Goal: Task Accomplishment & Management: Complete application form

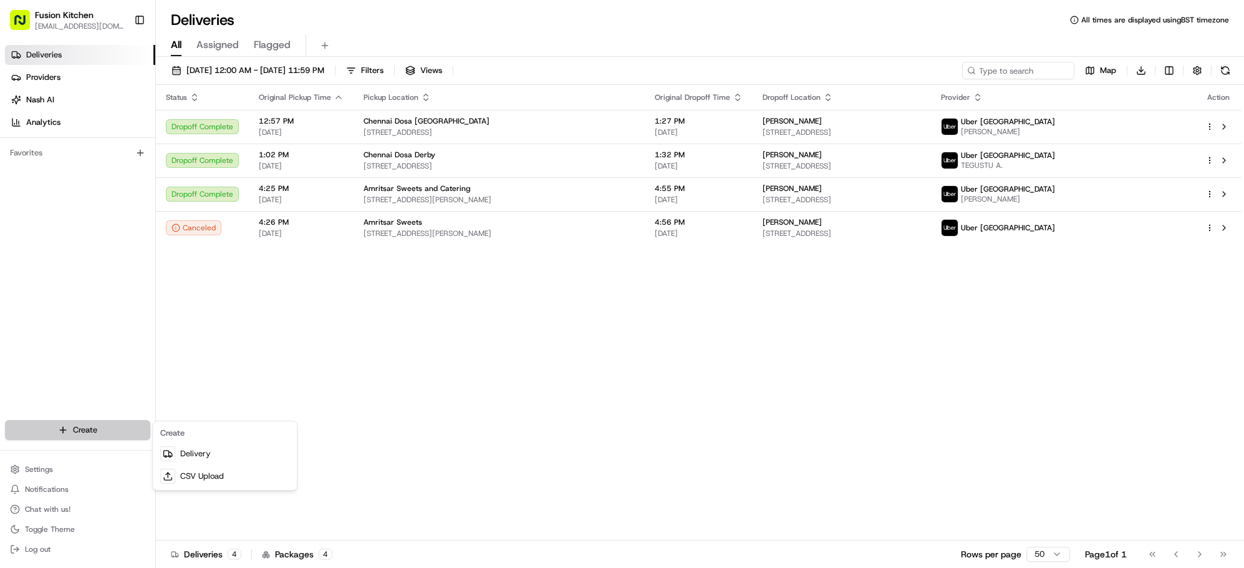
click at [79, 422] on html "Fusion Kitchen [EMAIL_ADDRESS][DOMAIN_NAME] Toggle Sidebar Deliveries Providers…" at bounding box center [622, 284] width 1244 height 568
click at [214, 448] on link "Delivery" at bounding box center [224, 453] width 139 height 22
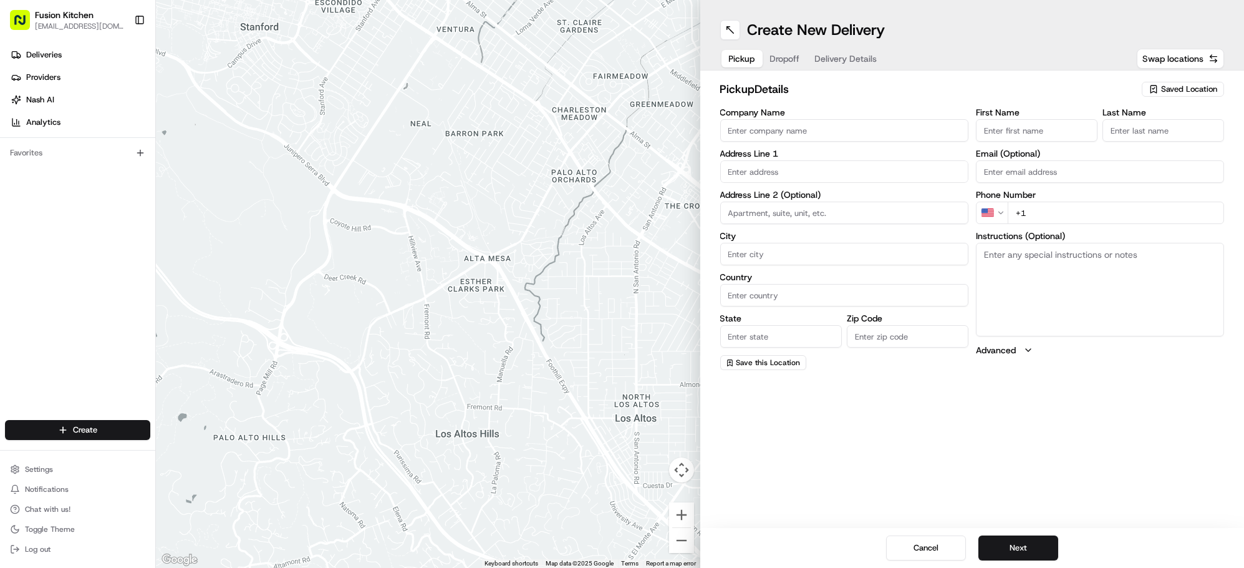
click at [850, 135] on input "Company Name" at bounding box center [844, 130] width 248 height 22
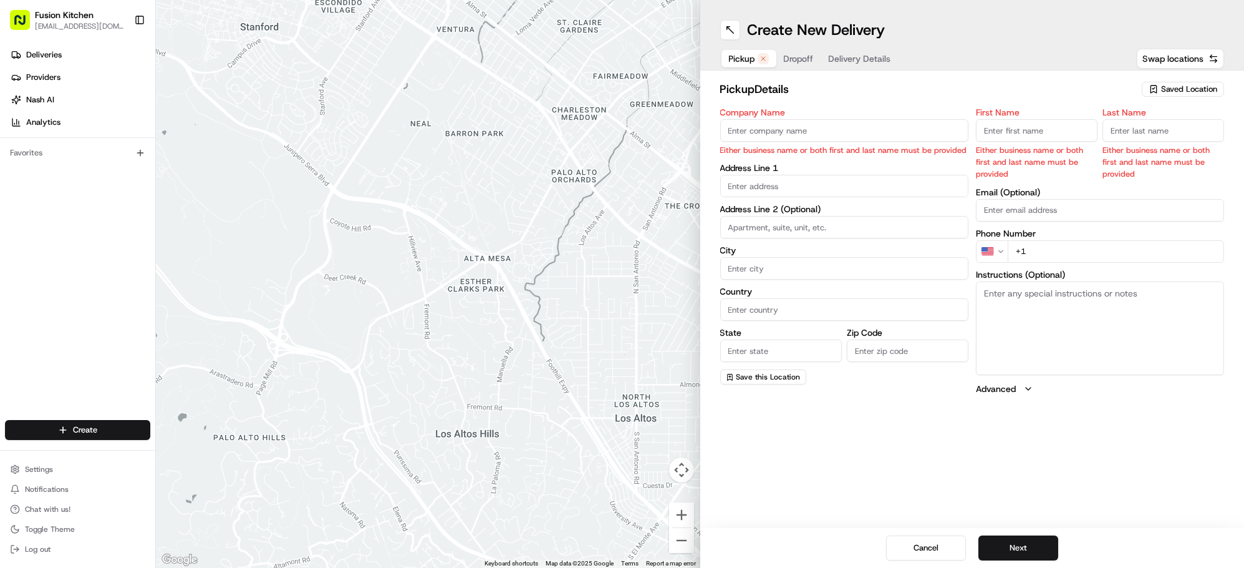
paste input "Amigo Derby"
type input "Amigo Derby"
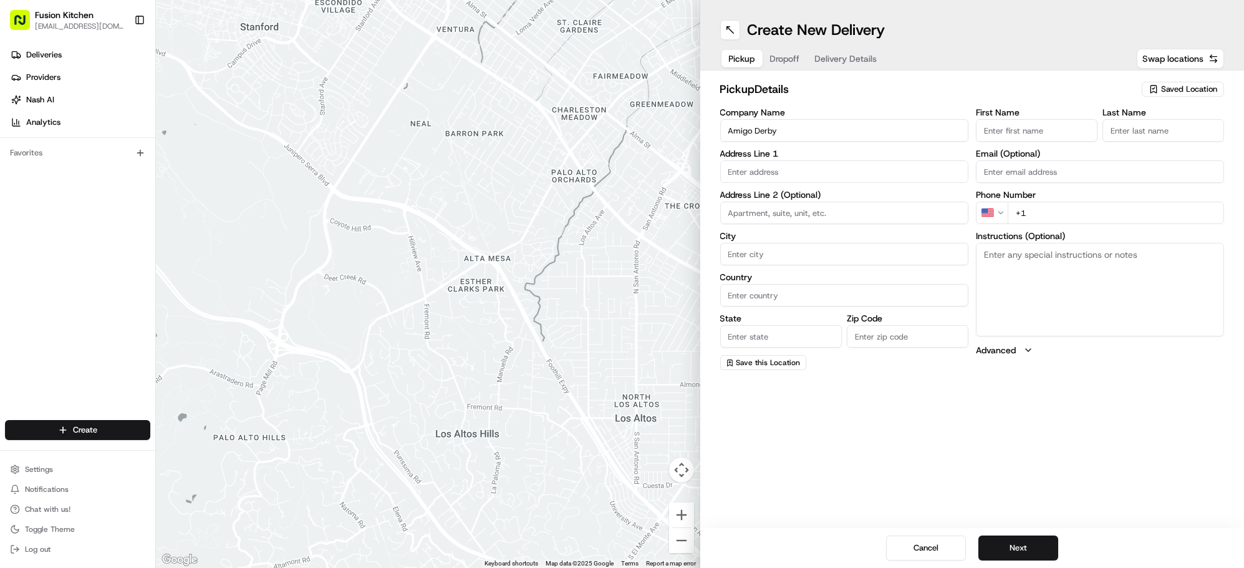
click at [999, 131] on input "First Name" at bounding box center [1037, 130] width 122 height 22
click at [772, 169] on input "text" at bounding box center [844, 171] width 248 height 22
paste input "[STREET_ADDRESS]"
click at [844, 195] on div "[STREET_ADDRESS]" at bounding box center [844, 197] width 242 height 19
type input "[STREET_ADDRESS]"
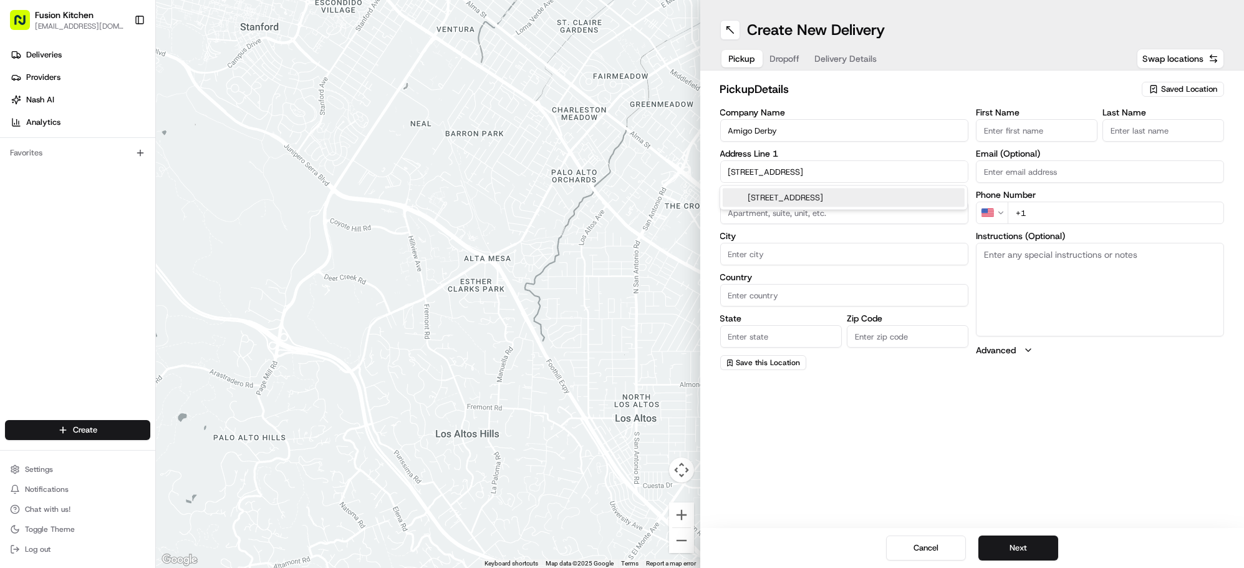
type input "[GEOGRAPHIC_DATA]"
type input "DE1 2SN"
type input "[STREET_ADDRESS]"
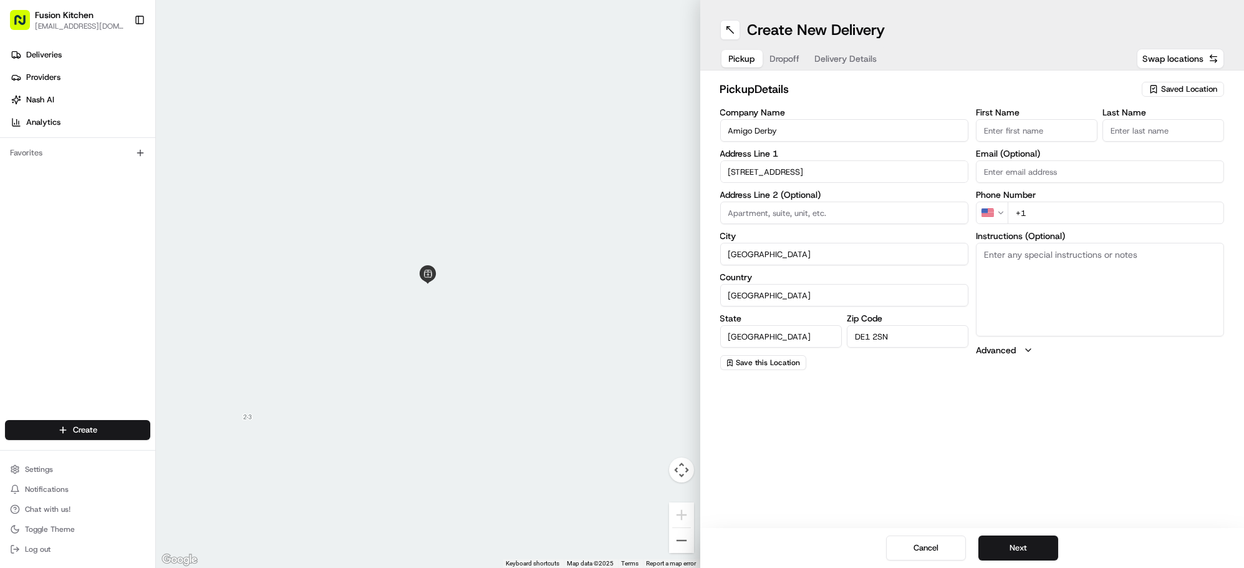
click at [1030, 268] on textarea "Instructions (Optional)" at bounding box center [1100, 290] width 248 height 94
paste textarea "[STREET_ADDRESS]"
type textarea "[STREET_ADDRESS]"
click at [1048, 133] on input "First Name" at bounding box center [1037, 130] width 122 height 22
paste input "[PERSON_NAME]"
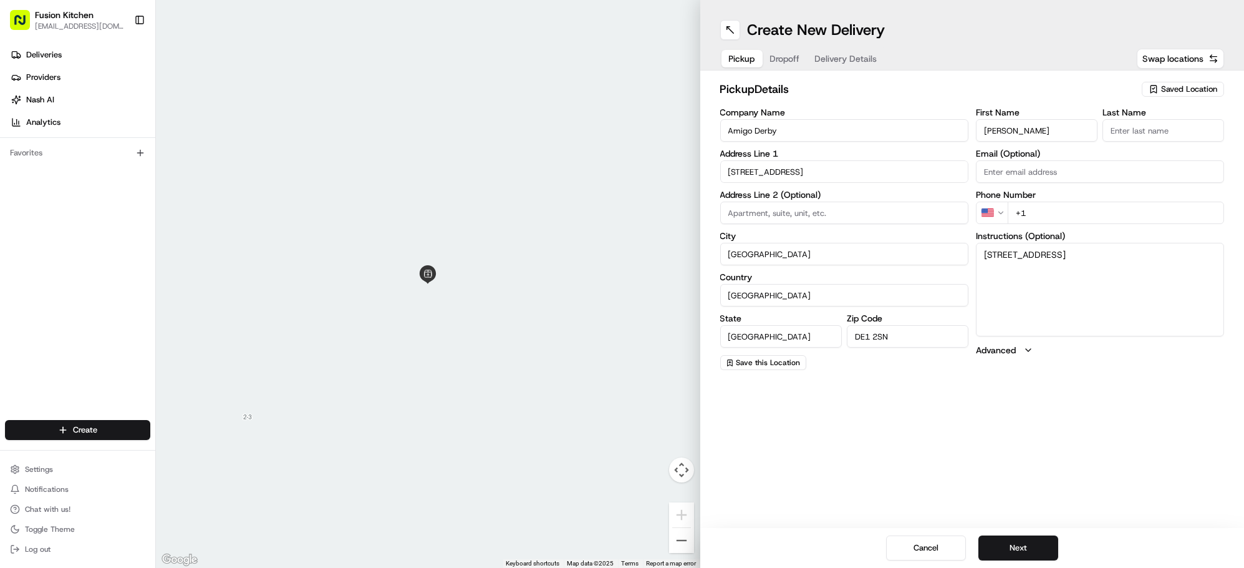
click at [1043, 132] on input "[PERSON_NAME]" at bounding box center [1037, 130] width 122 height 22
type input "Rohanthan"
click at [1126, 128] on input "Last Name" at bounding box center [1164, 130] width 122 height 22
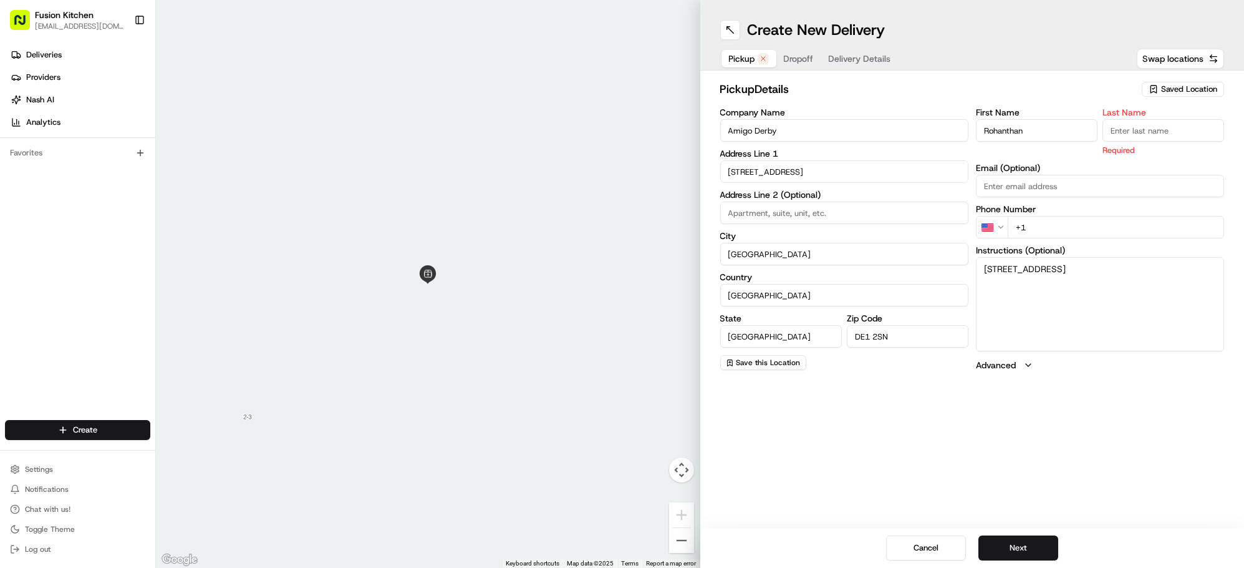
paste input "[PERSON_NAME]"
type input "[PERSON_NAME]"
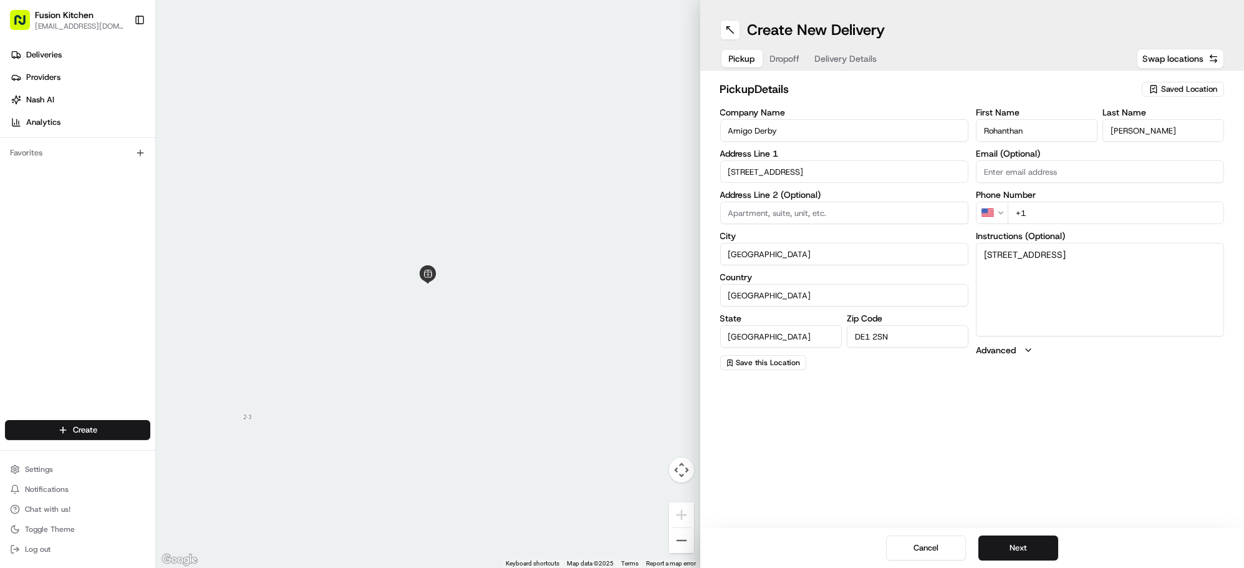
click at [990, 214] on html "Fusion Kitchen [EMAIL_ADDRESS][DOMAIN_NAME] Toggle Sidebar Deliveries Providers…" at bounding box center [622, 284] width 1244 height 568
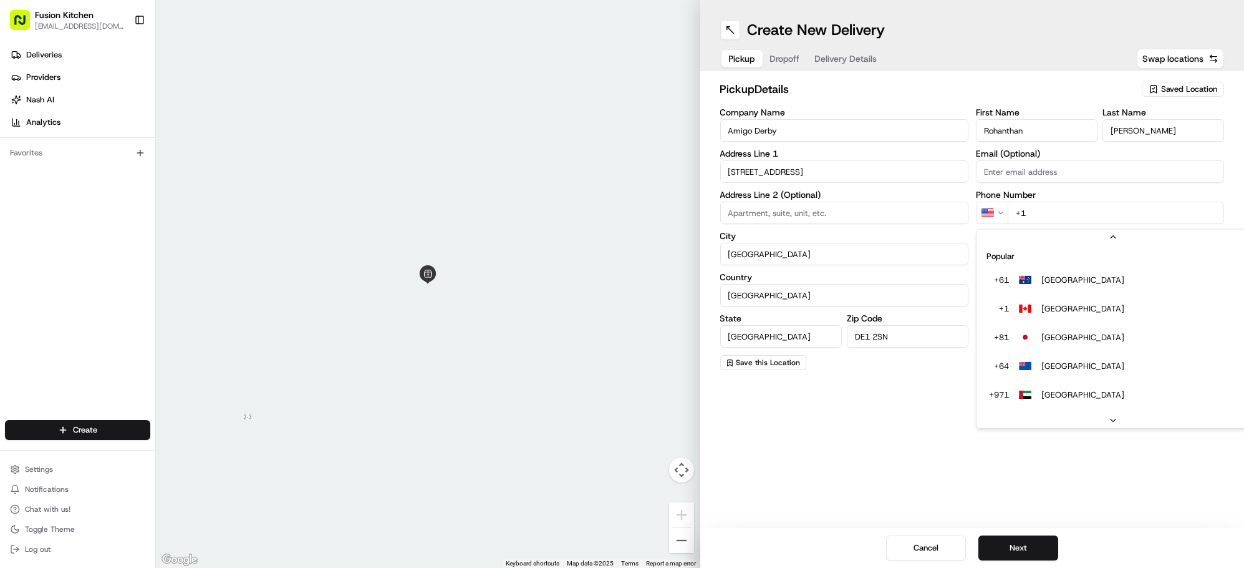
scroll to position [53, 0]
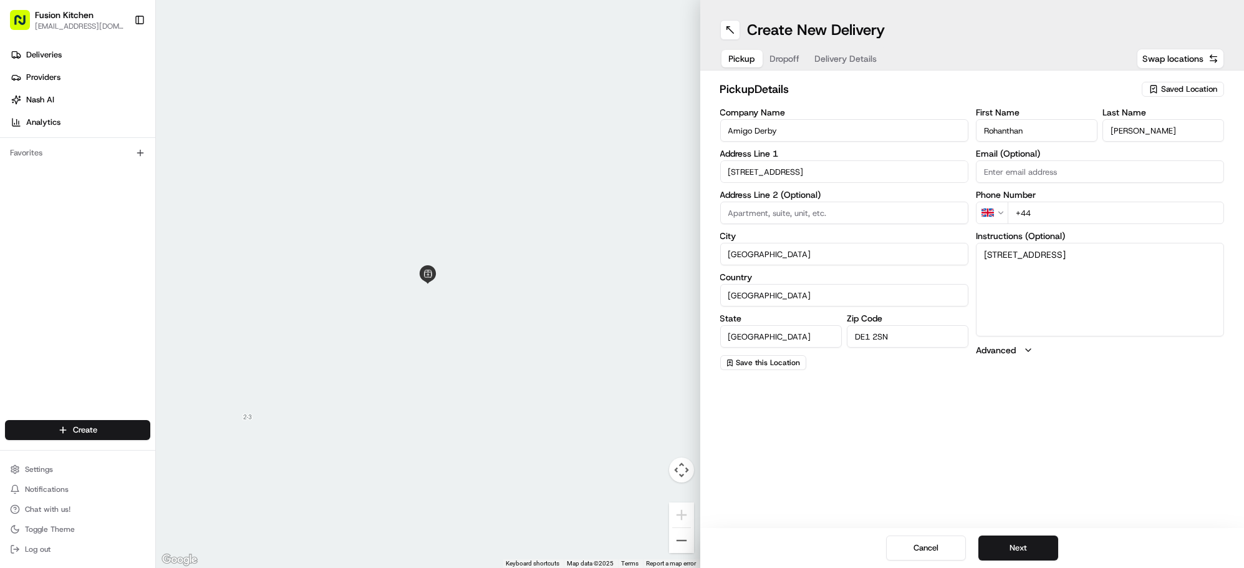
click at [1088, 215] on input "+44" at bounding box center [1116, 212] width 216 height 22
paste input "1332 231319"
type input "[PHONE_NUMBER]"
click at [1025, 546] on button "Next" at bounding box center [1019, 547] width 80 height 25
click at [1053, 212] on input "+1" at bounding box center [1116, 212] width 216 height 22
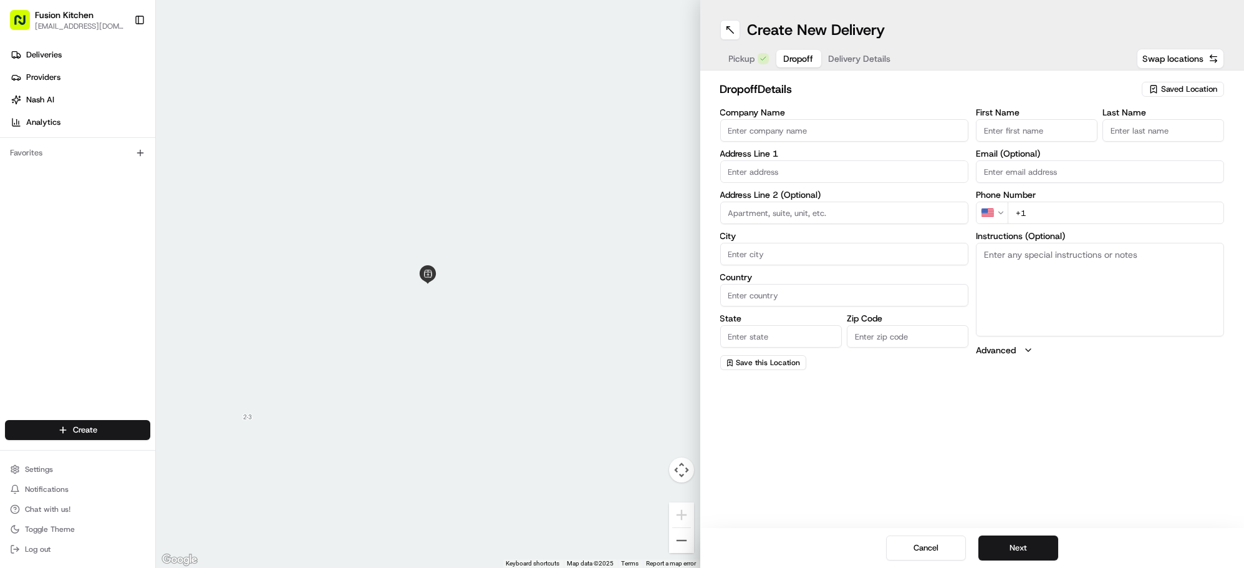
click at [790, 130] on input "Company Name" at bounding box center [844, 130] width 248 height 22
click at [790, 130] on input "[PERSON_NAME]" at bounding box center [844, 130] width 248 height 22
type input "[PERSON_NAME]"
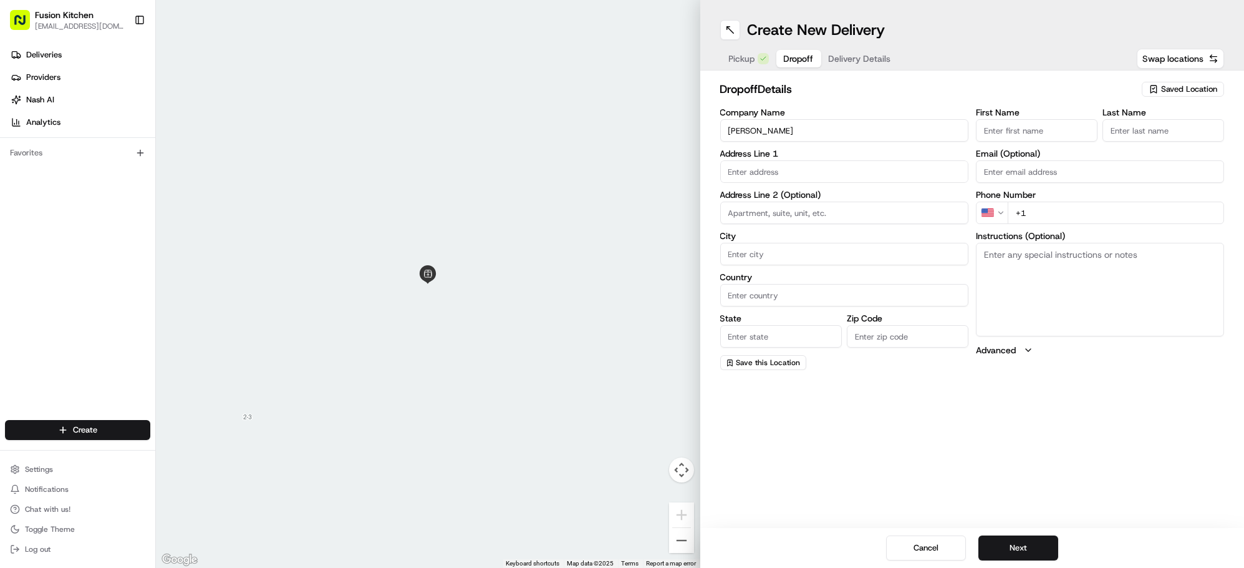
click at [1020, 117] on div "First Name" at bounding box center [1037, 125] width 122 height 34
click at [1024, 125] on input "First Name" at bounding box center [1037, 130] width 122 height 22
paste input "[PERSON_NAME]"
click at [1028, 131] on input "[PERSON_NAME]" at bounding box center [1037, 130] width 122 height 22
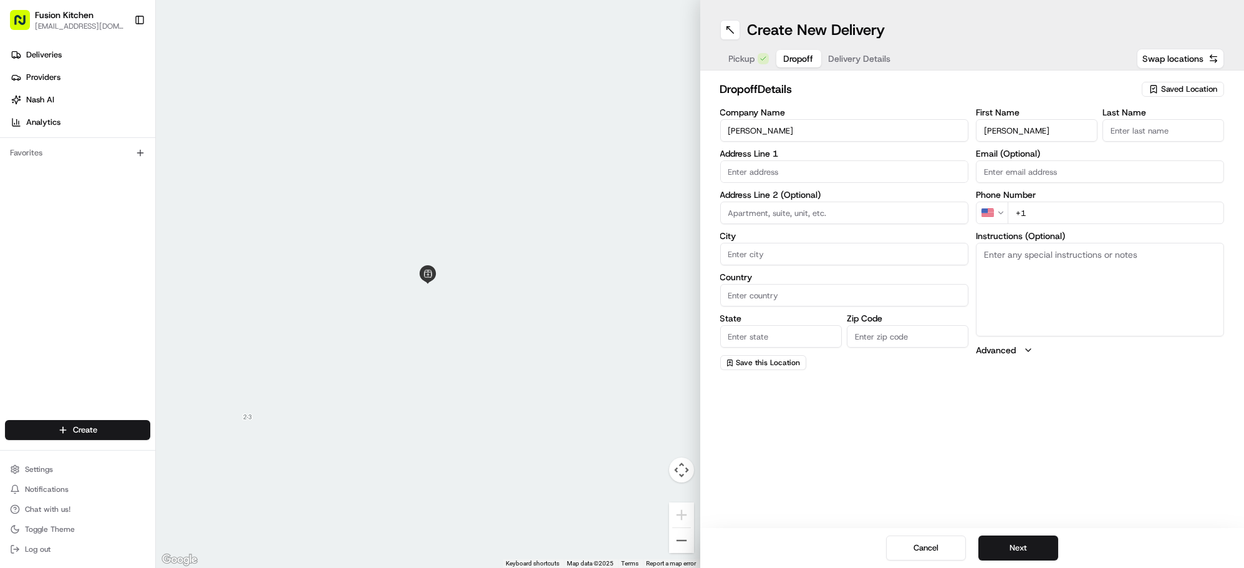
type input "[PERSON_NAME]"
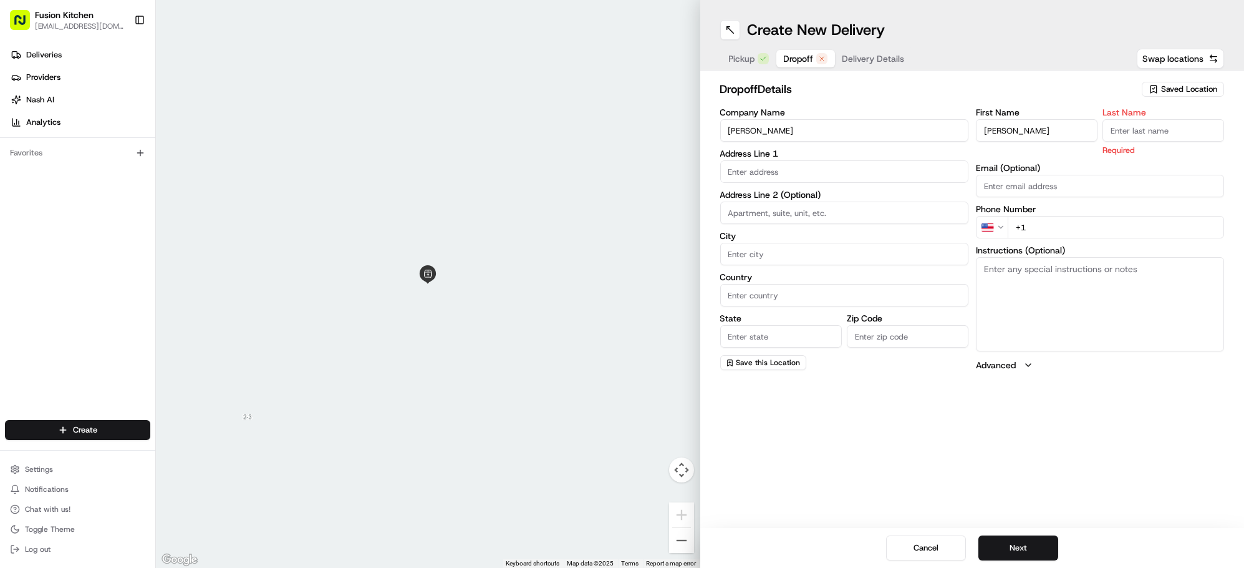
click at [1140, 135] on input "Last Name" at bounding box center [1164, 130] width 122 height 22
paste input "[PERSON_NAME]"
type input "[PERSON_NAME]"
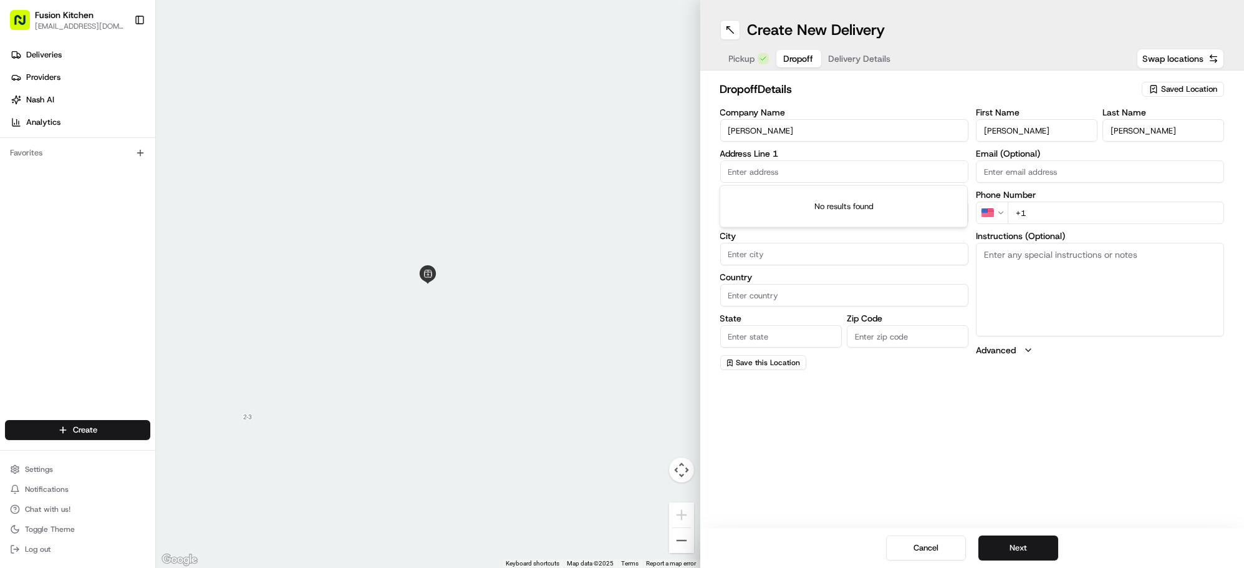
click at [763, 163] on input "text" at bounding box center [844, 171] width 248 height 22
click at [917, 484] on div "Create New Delivery Pickup Dropoff Delivery Details Swap locations dropoff Deta…" at bounding box center [972, 284] width 544 height 568
click at [1032, 271] on textarea "Instructions (Optional)" at bounding box center [1100, 290] width 248 height 94
drag, startPoint x: 1122, startPoint y: 265, endPoint x: 985, endPoint y: 253, distance: 137.2
click at [985, 253] on textarea "[STREET_ADDRESS][PERSON_NAME]" at bounding box center [1100, 290] width 248 height 94
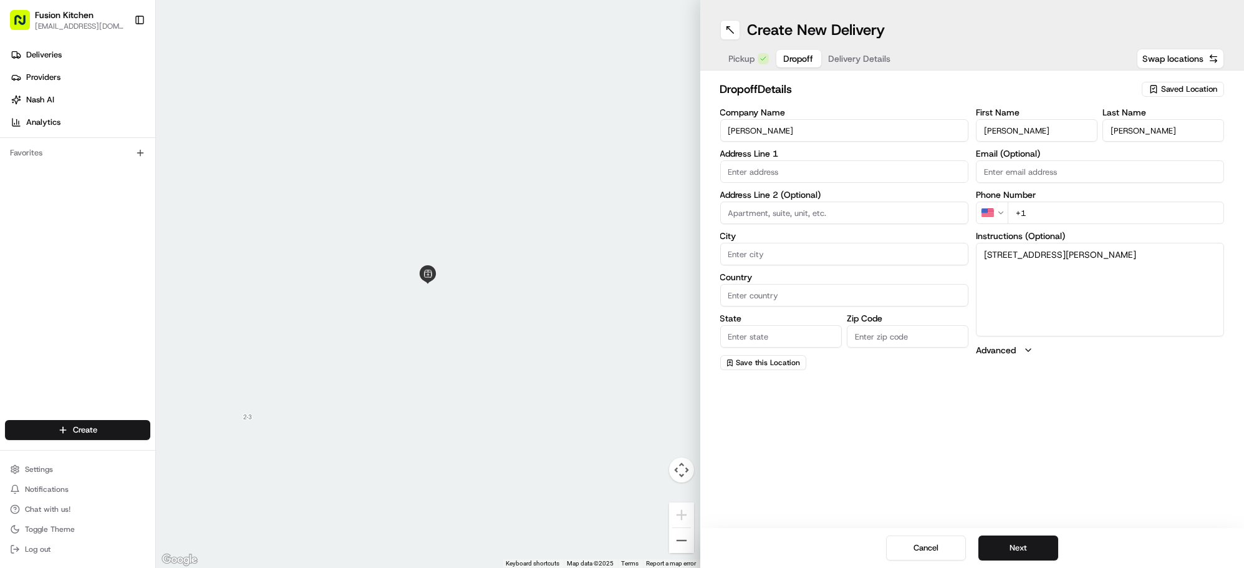
type textarea "[STREET_ADDRESS][PERSON_NAME]"
click at [806, 160] on input "text" at bounding box center [844, 171] width 248 height 22
paste input "[STREET_ADDRESS][PERSON_NAME]"
click at [840, 200] on div "[STREET_ADDRESS][PERSON_NAME]" at bounding box center [844, 197] width 242 height 19
type input "[STREET_ADDRESS][PERSON_NAME]"
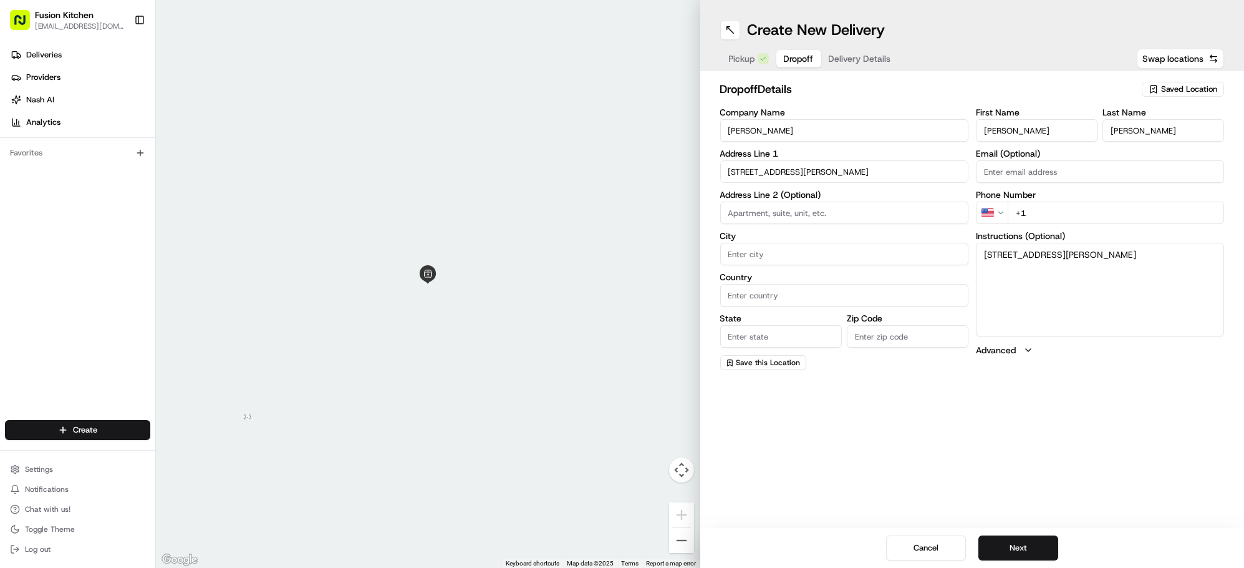
type input "[PERSON_NAME] Lock"
type input "[GEOGRAPHIC_DATA]"
type input "DE24 9EU"
type input "[STREET_ADDRESS]"
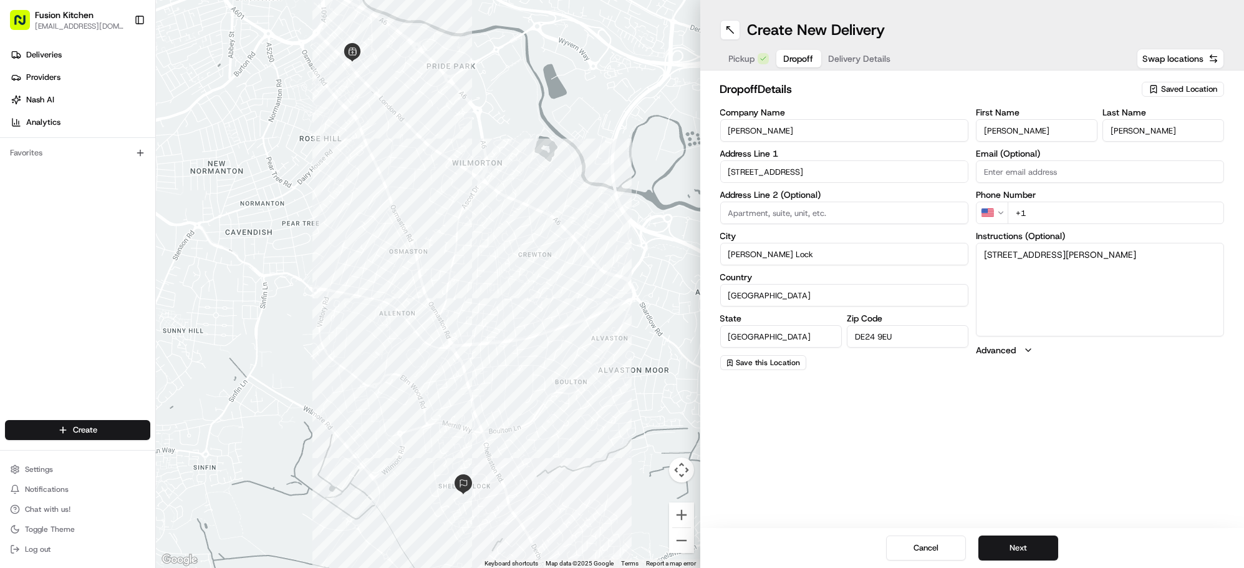
click at [1082, 220] on input "+1" at bounding box center [1116, 212] width 216 height 22
click at [999, 212] on html "Fusion Kitchen [EMAIL_ADDRESS][DOMAIN_NAME] Toggle Sidebar Deliveries Providers…" at bounding box center [622, 284] width 1244 height 568
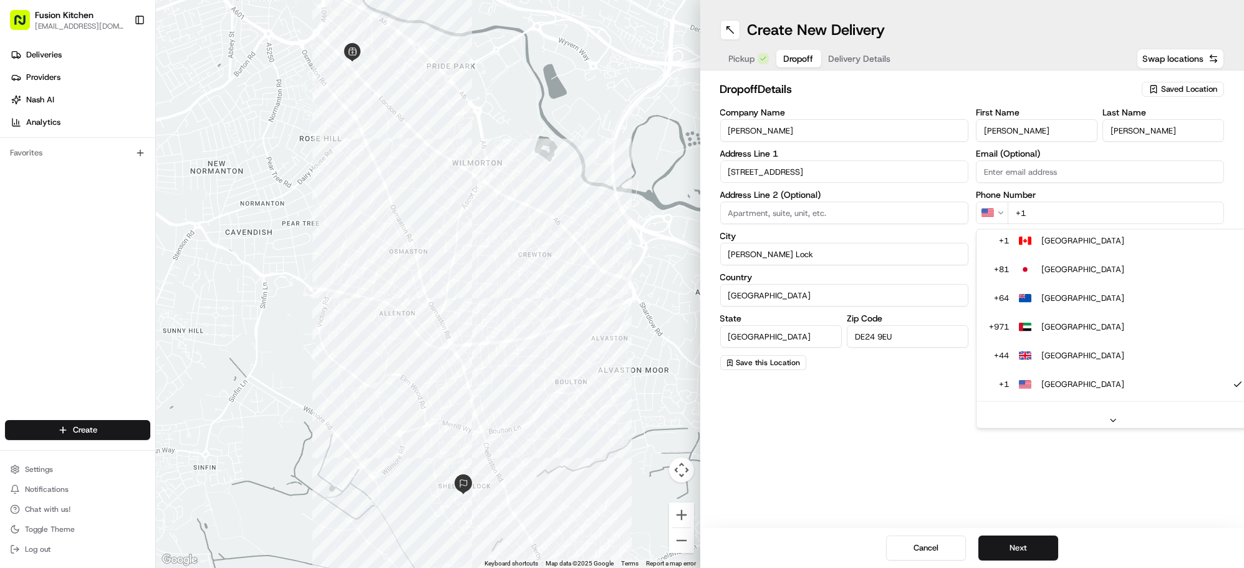
scroll to position [0, 0]
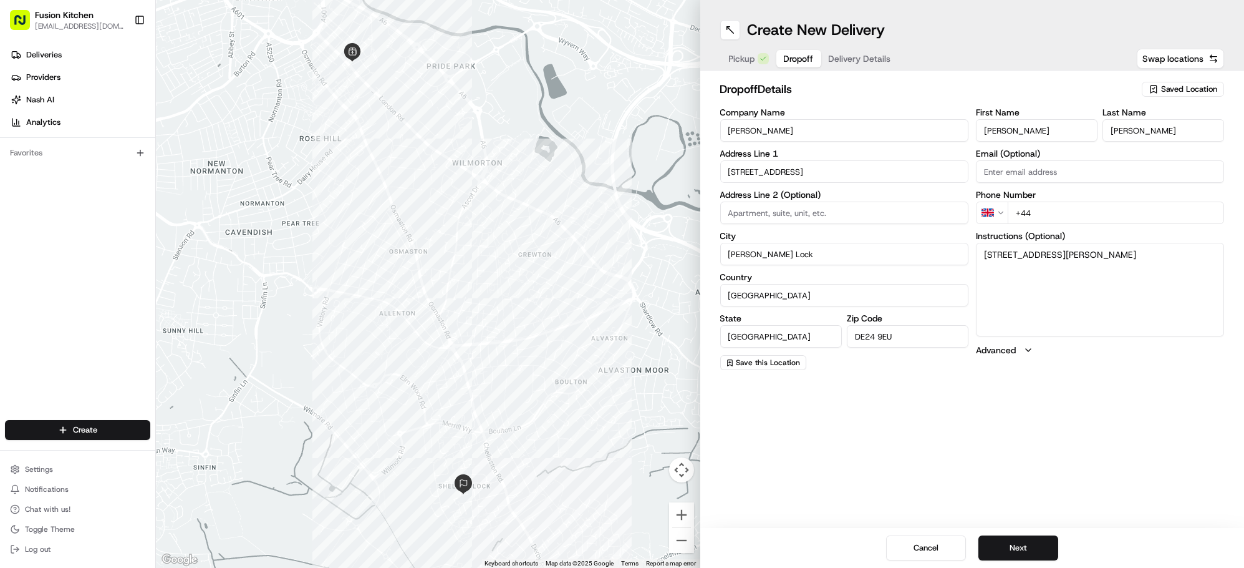
click at [1063, 216] on input "+44" at bounding box center [1116, 212] width 216 height 22
type input "[PHONE_NUMBER]"
click at [1012, 542] on button "Next" at bounding box center [1019, 547] width 80 height 25
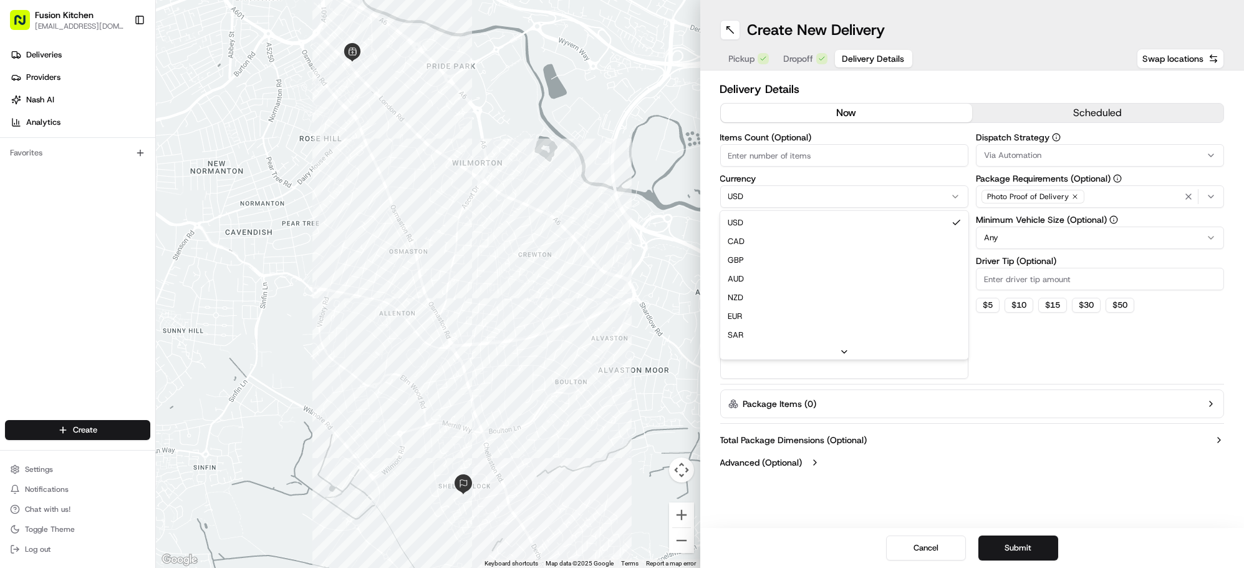
click at [769, 191] on html "Fusion Kitchen [EMAIL_ADDRESS][DOMAIN_NAME] Toggle Sidebar Deliveries Providers…" at bounding box center [622, 284] width 1244 height 568
click at [777, 235] on input "Package Value" at bounding box center [844, 237] width 248 height 22
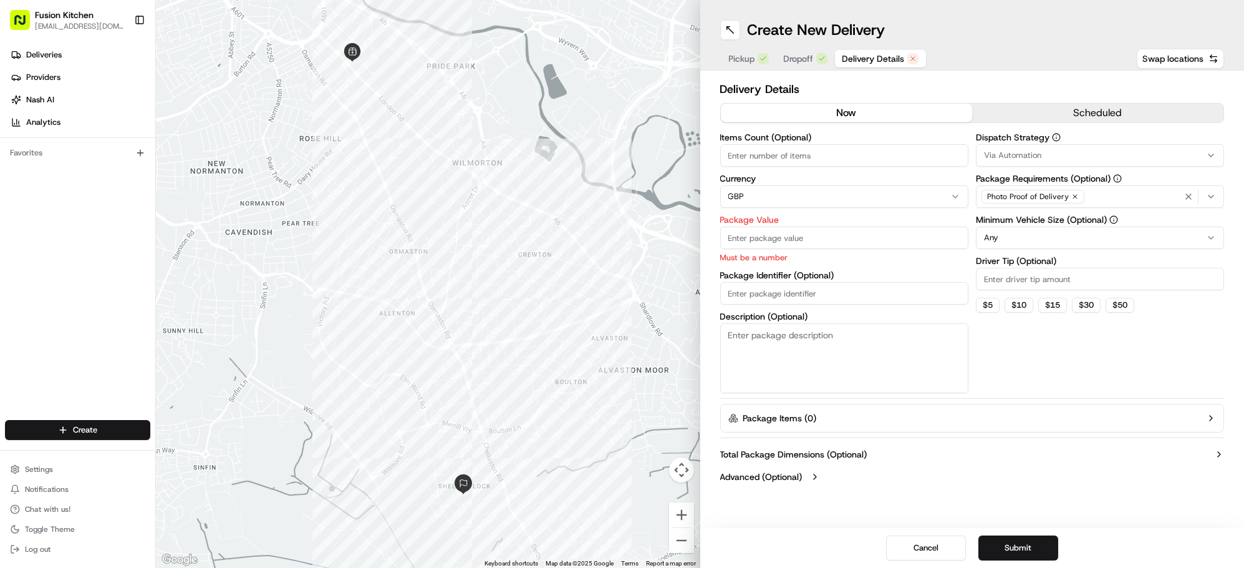
click at [775, 241] on input "Package Value" at bounding box center [844, 237] width 248 height 22
type input "18.50"
click at [1037, 547] on button "Submit" at bounding box center [1019, 547] width 80 height 25
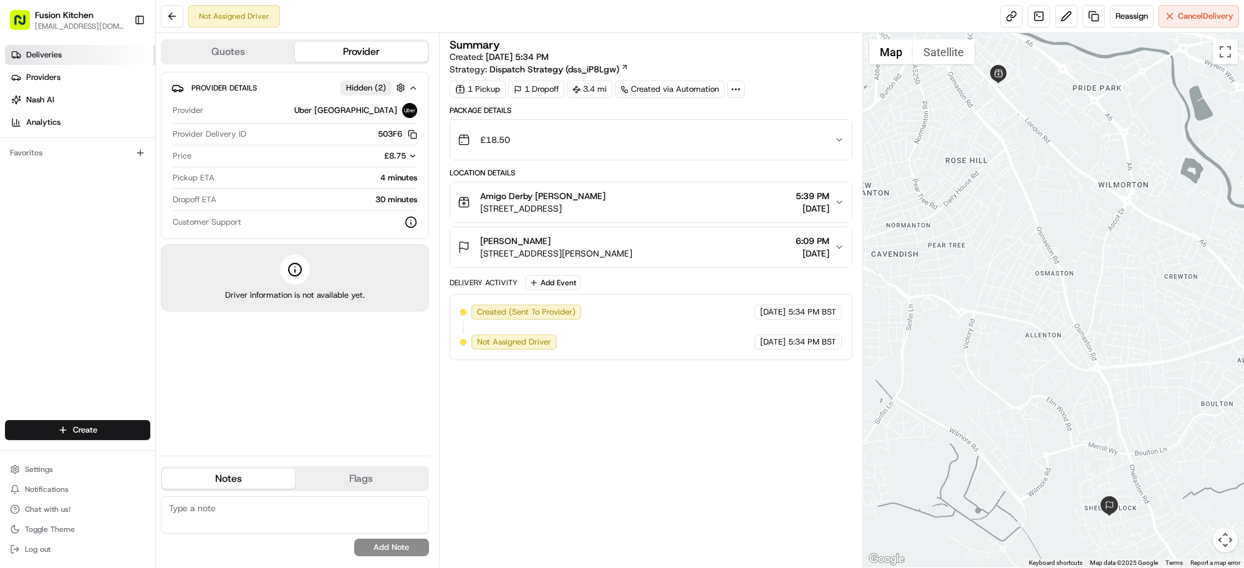
click at [47, 51] on span "Deliveries" at bounding box center [44, 54] width 36 height 11
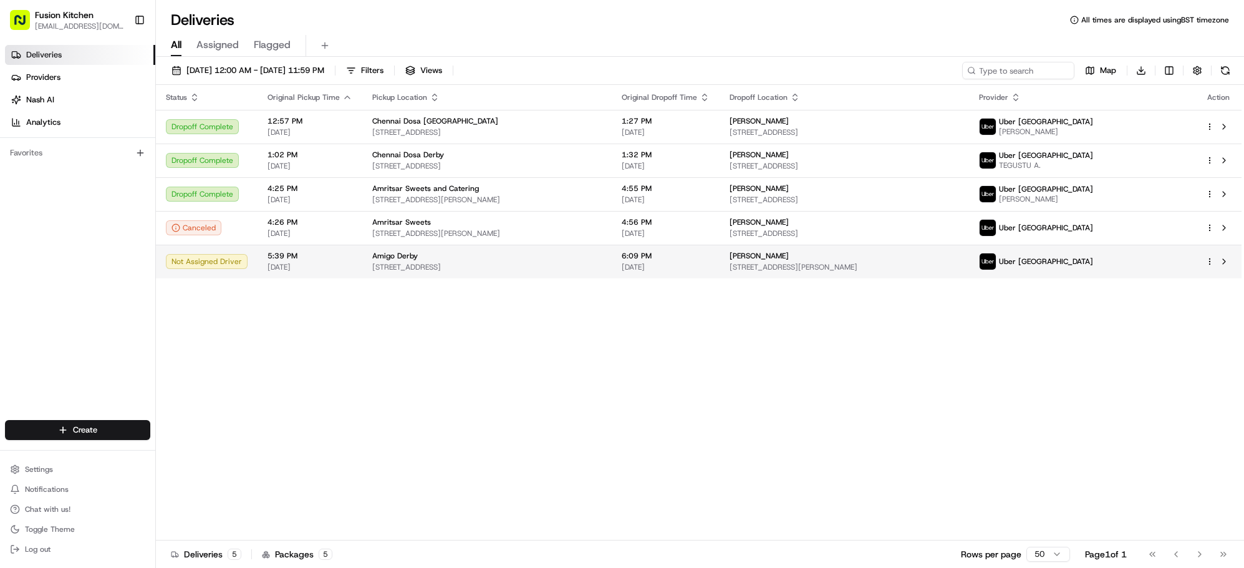
click at [599, 263] on span "[STREET_ADDRESS]" at bounding box center [487, 267] width 230 height 10
